Goal: Task Accomplishment & Management: Use online tool/utility

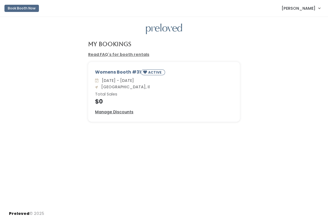
click at [315, 10] on span "Judy Ruehl" at bounding box center [299, 8] width 34 height 6
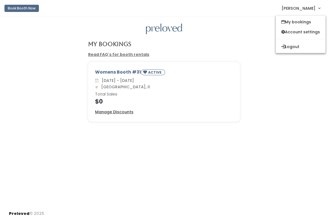
click at [303, 44] on button "Logout" at bounding box center [301, 47] width 50 height 10
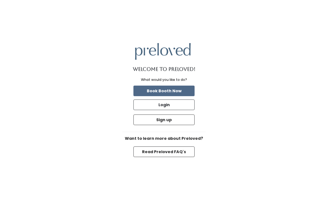
click at [176, 110] on button "Login" at bounding box center [164, 105] width 61 height 11
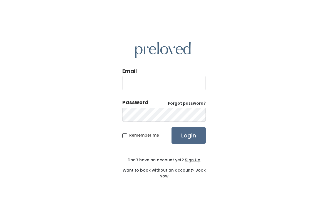
click at [183, 84] on input "Email" at bounding box center [163, 83] width 83 height 14
type input "edwardsville.store@preloved.love"
click at [198, 134] on input "Login" at bounding box center [189, 135] width 34 height 17
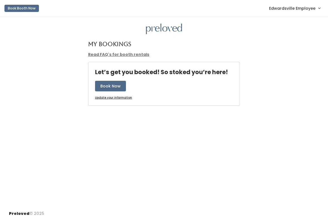
click at [297, 14] on link "Edwardsville Employee" at bounding box center [295, 8] width 62 height 12
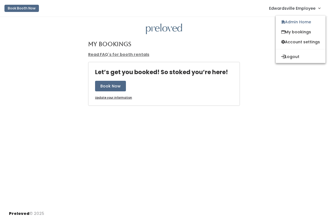
click at [310, 7] on span "Edwardsville Employee" at bounding box center [292, 8] width 46 height 6
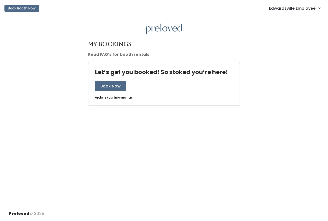
click at [304, 13] on link "Edwardsville Employee" at bounding box center [295, 8] width 62 height 12
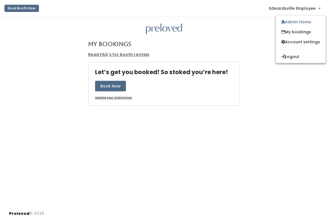
click at [301, 24] on link "Admin Home" at bounding box center [301, 22] width 50 height 10
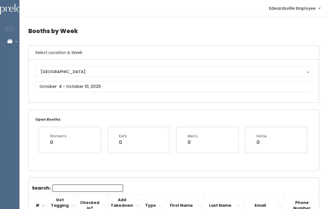
click at [133, 103] on div "Select Location & Week Edwardsville Edwardsville" at bounding box center [173, 74] width 291 height 58
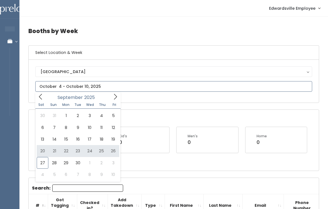
type input "September 20 to September 26"
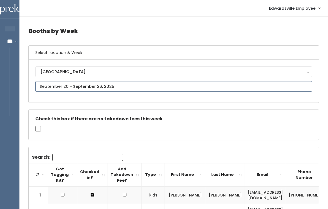
click at [119, 84] on input "text" at bounding box center [173, 86] width 277 height 11
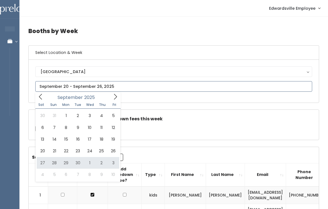
type input "September 27 to October 3"
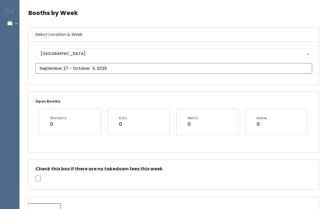
click at [172, 66] on input "text" at bounding box center [173, 68] width 277 height 11
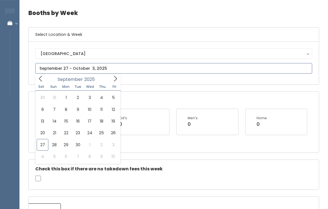
scroll to position [18, 0]
click at [120, 78] on span at bounding box center [115, 78] width 11 height 9
type input "October 4 to October 10"
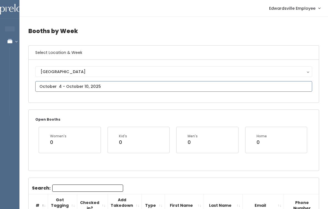
click at [151, 83] on input "text" at bounding box center [173, 86] width 277 height 11
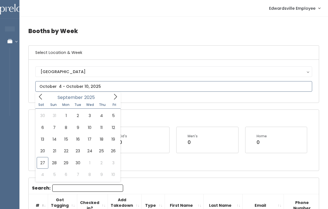
click at [118, 97] on icon at bounding box center [115, 97] width 6 height 6
click at [119, 95] on span at bounding box center [115, 96] width 11 height 9
click at [40, 99] on icon at bounding box center [41, 97] width 6 height 6
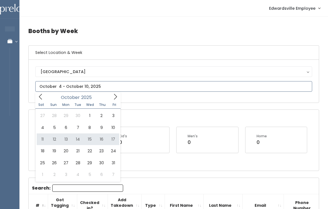
type input "[DATE] to [DATE]"
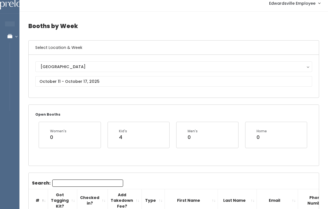
scroll to position [5, 0]
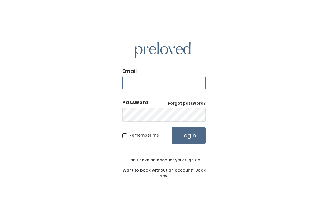
type input "edwardsville.store@preloved.love"
click at [189, 135] on input "Login" at bounding box center [189, 135] width 34 height 17
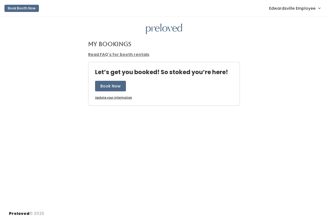
click at [307, 14] on link "Edwardsville Employee" at bounding box center [295, 8] width 62 height 12
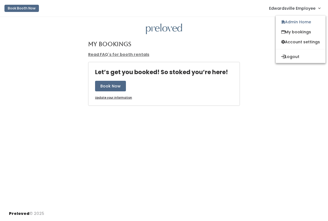
click at [294, 13] on link "Edwardsville Employee" at bounding box center [295, 8] width 62 height 12
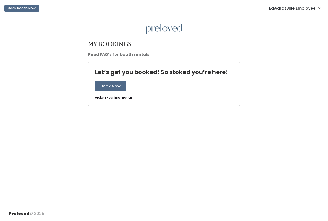
click at [301, 10] on span "Edwardsville Employee" at bounding box center [292, 8] width 46 height 6
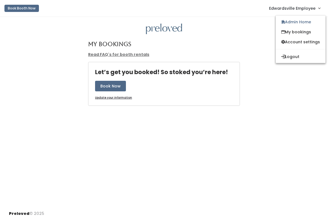
click at [302, 24] on link "Admin Home" at bounding box center [301, 22] width 50 height 10
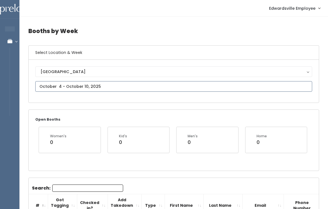
click at [147, 91] on input "text" at bounding box center [173, 86] width 277 height 11
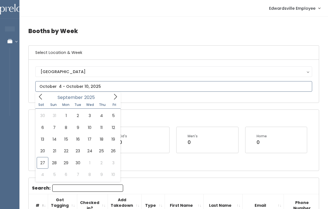
click at [117, 97] on icon at bounding box center [115, 97] width 6 height 6
click at [114, 96] on icon at bounding box center [115, 97] width 6 height 6
type input "November 1 to November 7"
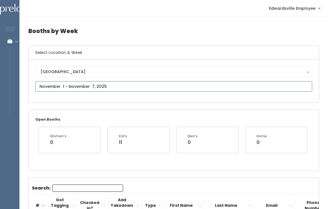
click at [186, 88] on input "text" at bounding box center [173, 86] width 277 height 11
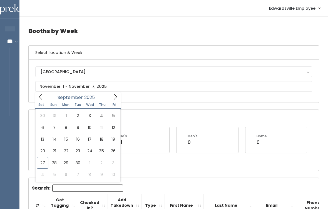
click at [314, 8] on span "Edwardsville Employee" at bounding box center [292, 8] width 46 height 6
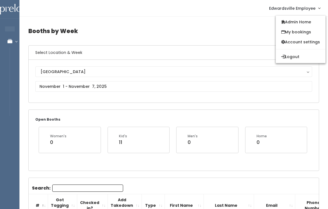
click at [219, 60] on div "Edwardsville Edwardsville" at bounding box center [174, 81] width 290 height 43
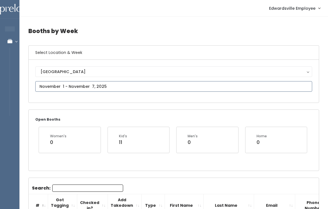
click at [148, 87] on input "text" at bounding box center [173, 86] width 277 height 11
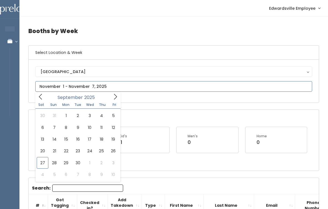
click at [116, 99] on icon at bounding box center [115, 97] width 6 height 6
click at [115, 95] on icon at bounding box center [115, 97] width 6 height 6
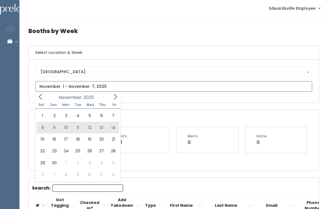
type input "November 8 to November 14"
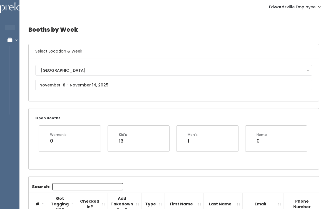
scroll to position [2, 0]
click at [163, 82] on input "text" at bounding box center [173, 85] width 277 height 11
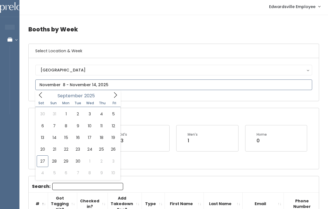
click at [113, 93] on icon at bounding box center [115, 95] width 6 height 6
click at [115, 91] on span at bounding box center [115, 95] width 11 height 9
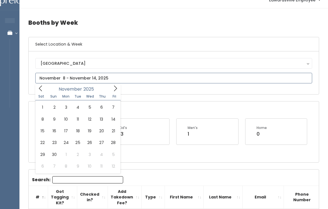
scroll to position [9, 0]
